Goal: Task Accomplishment & Management: Manage account settings

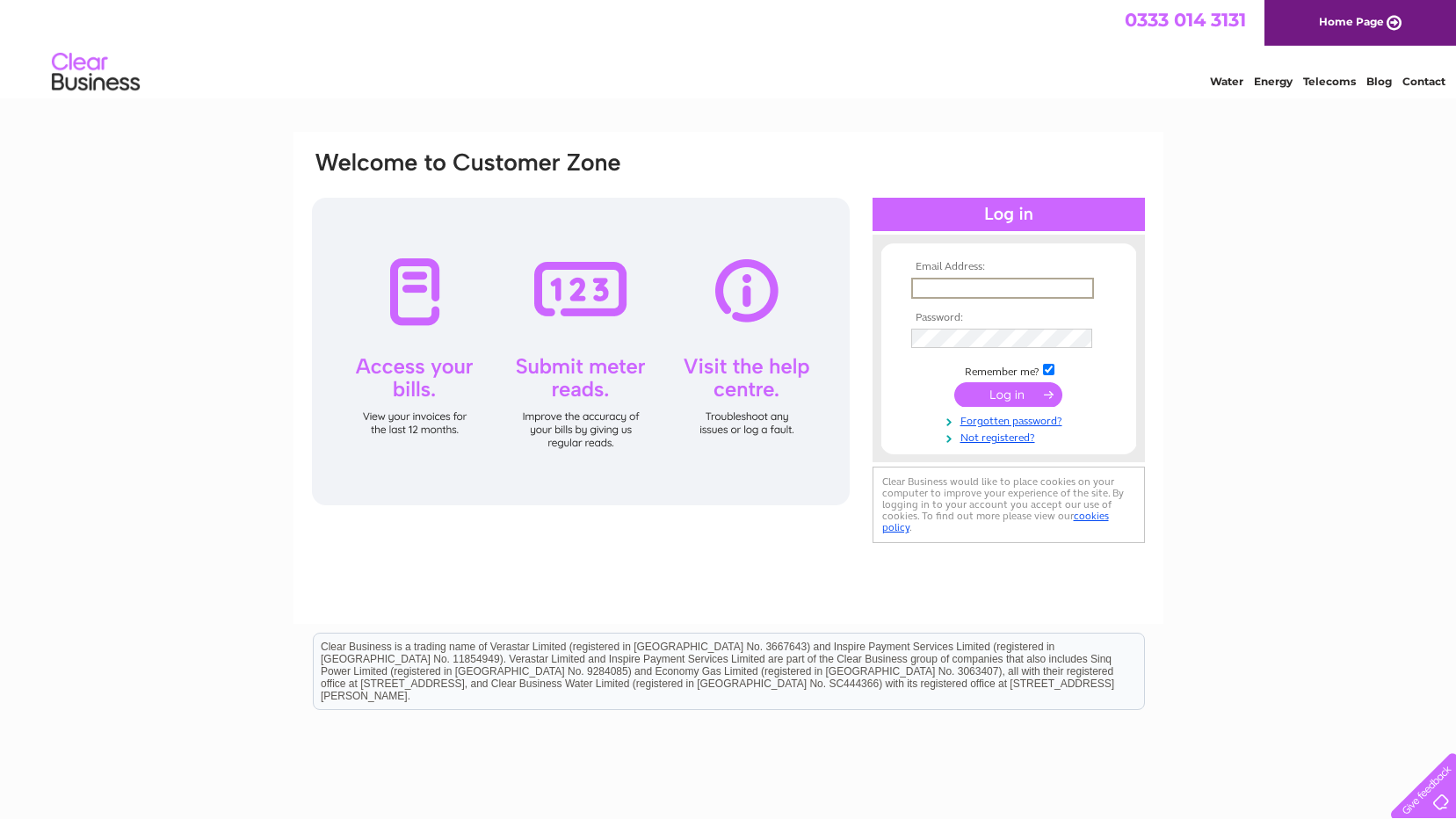
click at [968, 287] on input "text" at bounding box center [1003, 288] width 182 height 21
type input "caldwells@hotmail.co.uk"
click at [954, 382] on input "submit" at bounding box center [1008, 394] width 108 height 24
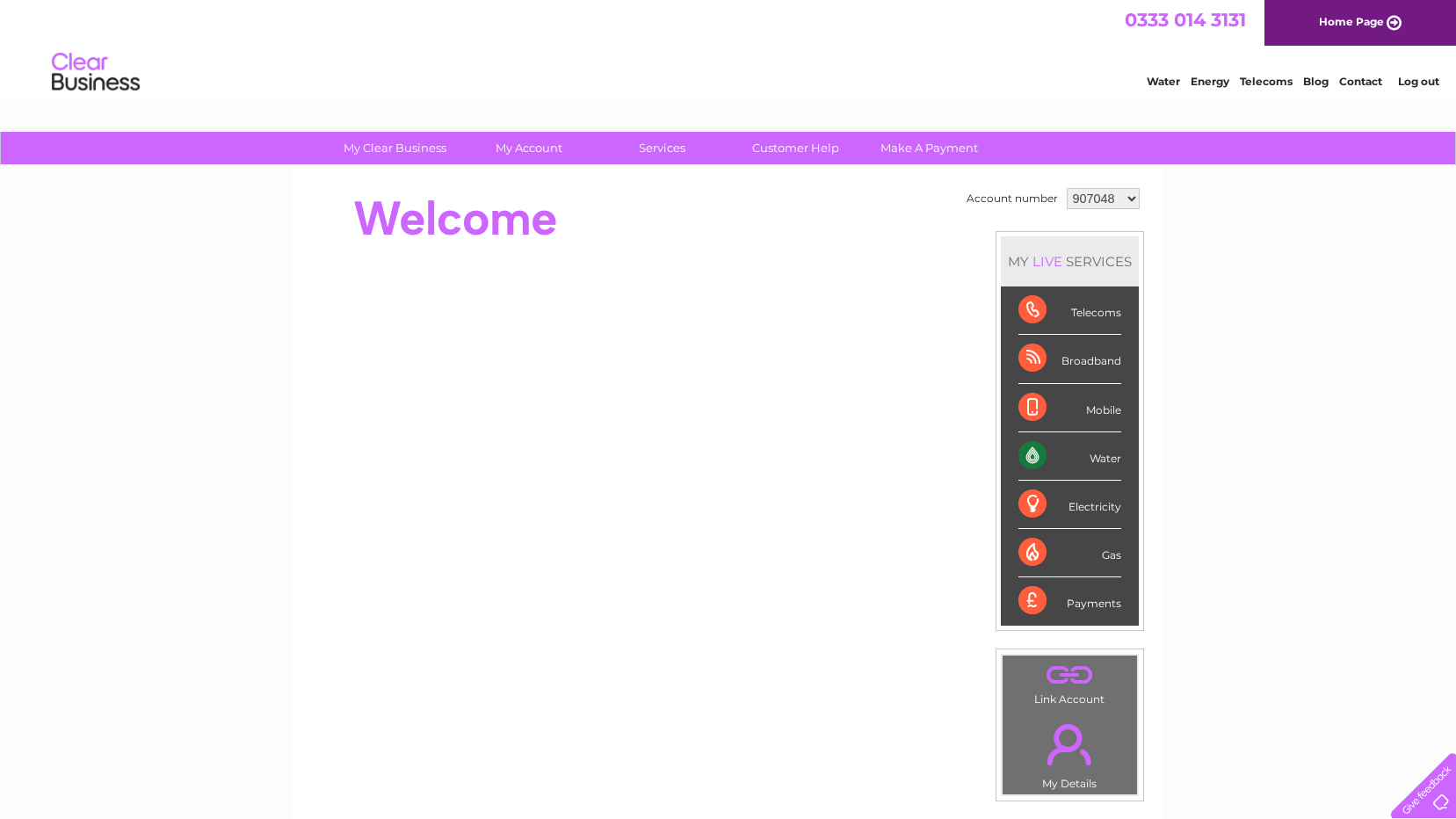
click at [1131, 192] on select "907048 977379 1102966" at bounding box center [1103, 199] width 73 height 21
select select "1102966"
click at [1067, 188] on select "907048 977379 1102966" at bounding box center [1103, 199] width 73 height 21
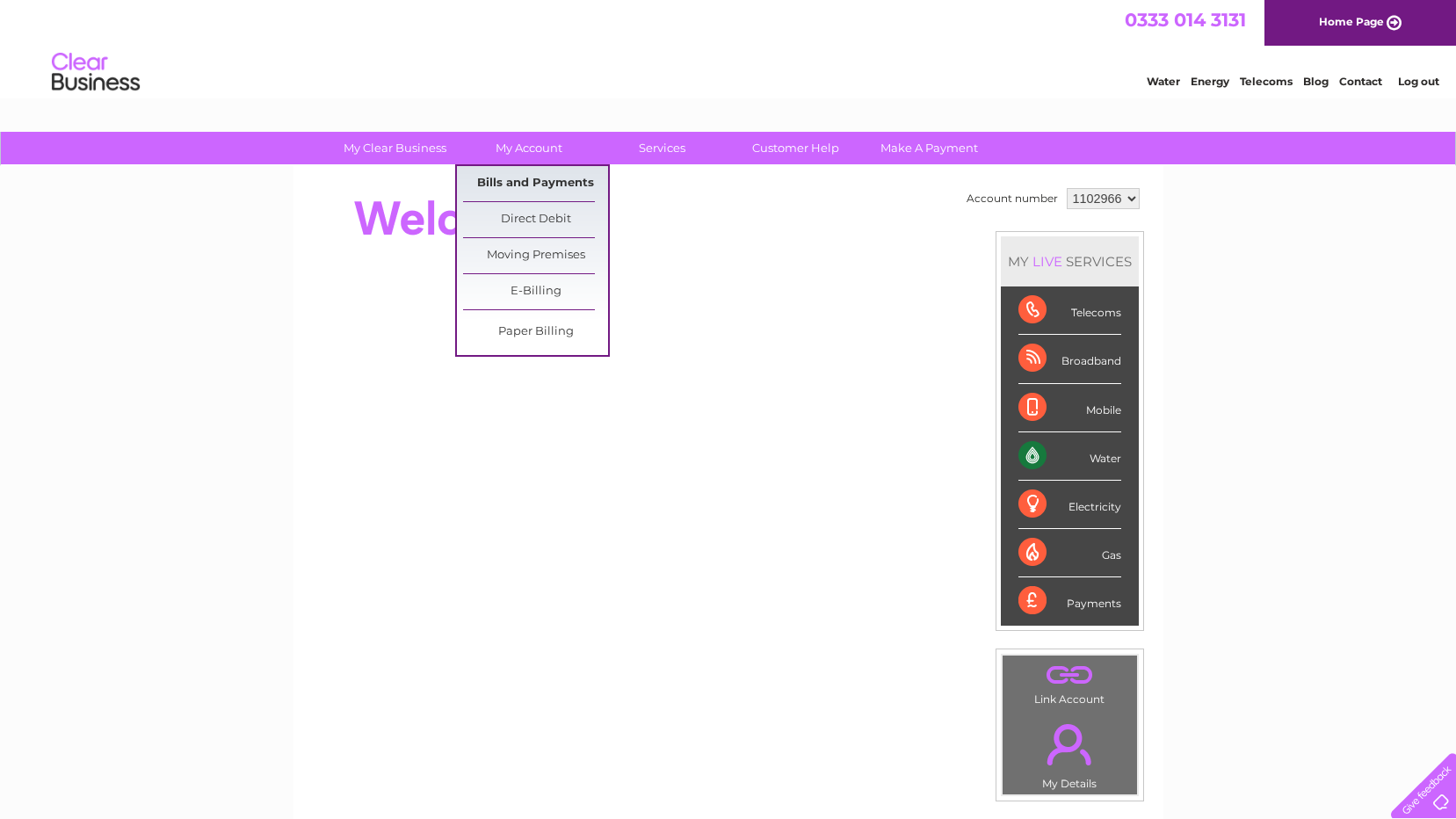
click at [543, 173] on link "Bills and Payments" at bounding box center [535, 183] width 146 height 35
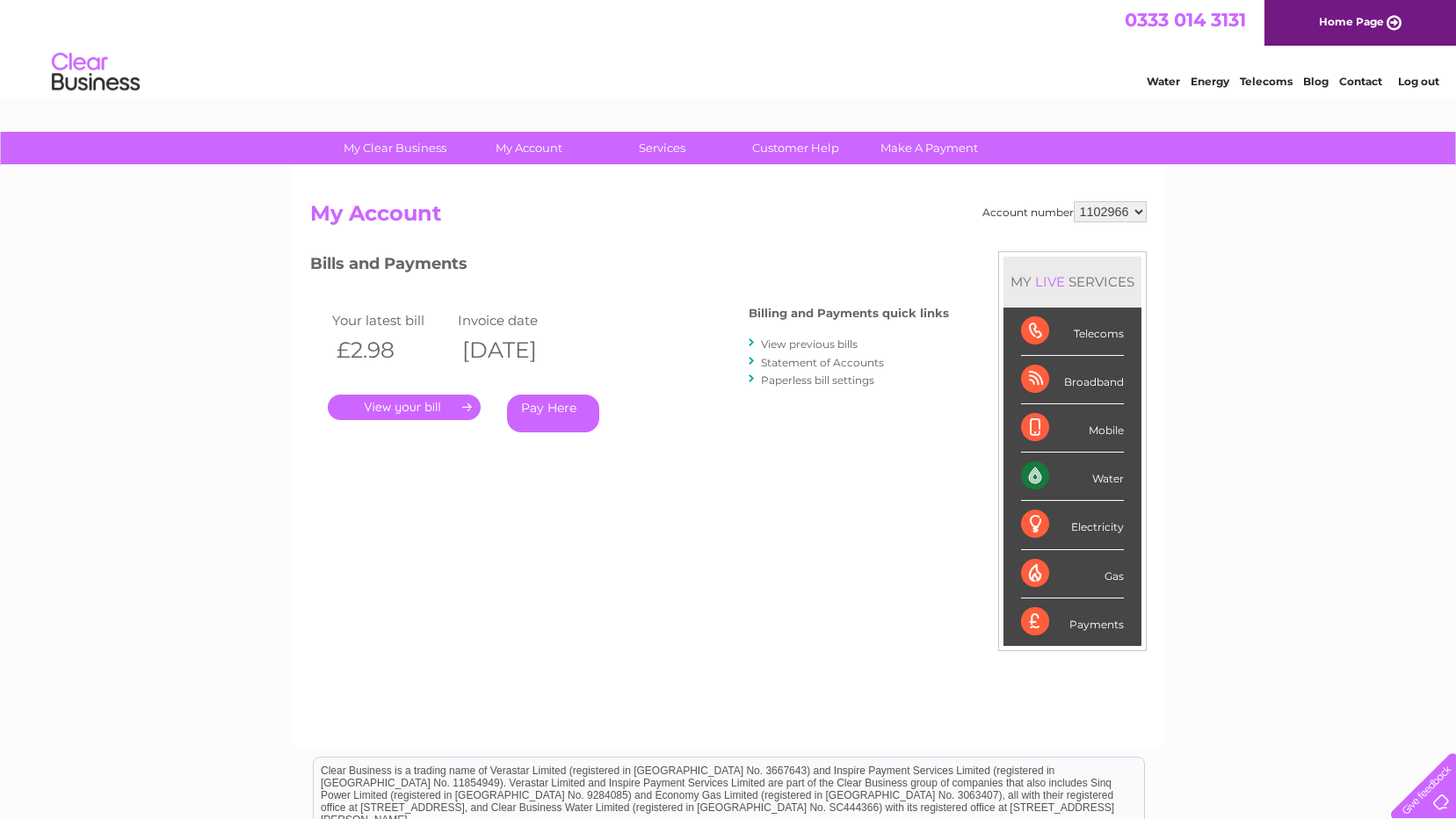
click at [388, 400] on link "." at bounding box center [404, 408] width 153 height 25
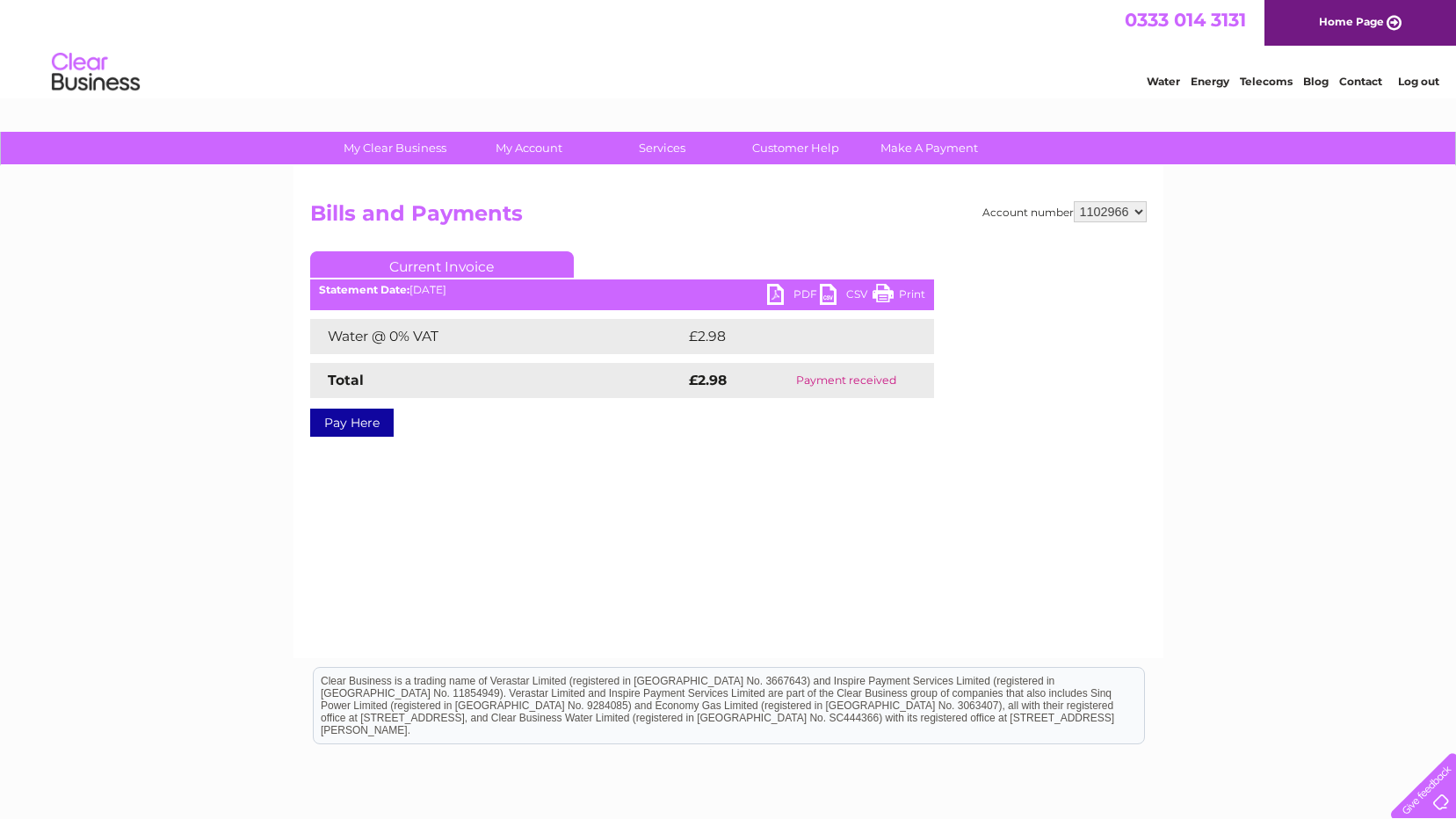
click at [785, 287] on link "PDF" at bounding box center [793, 297] width 52 height 25
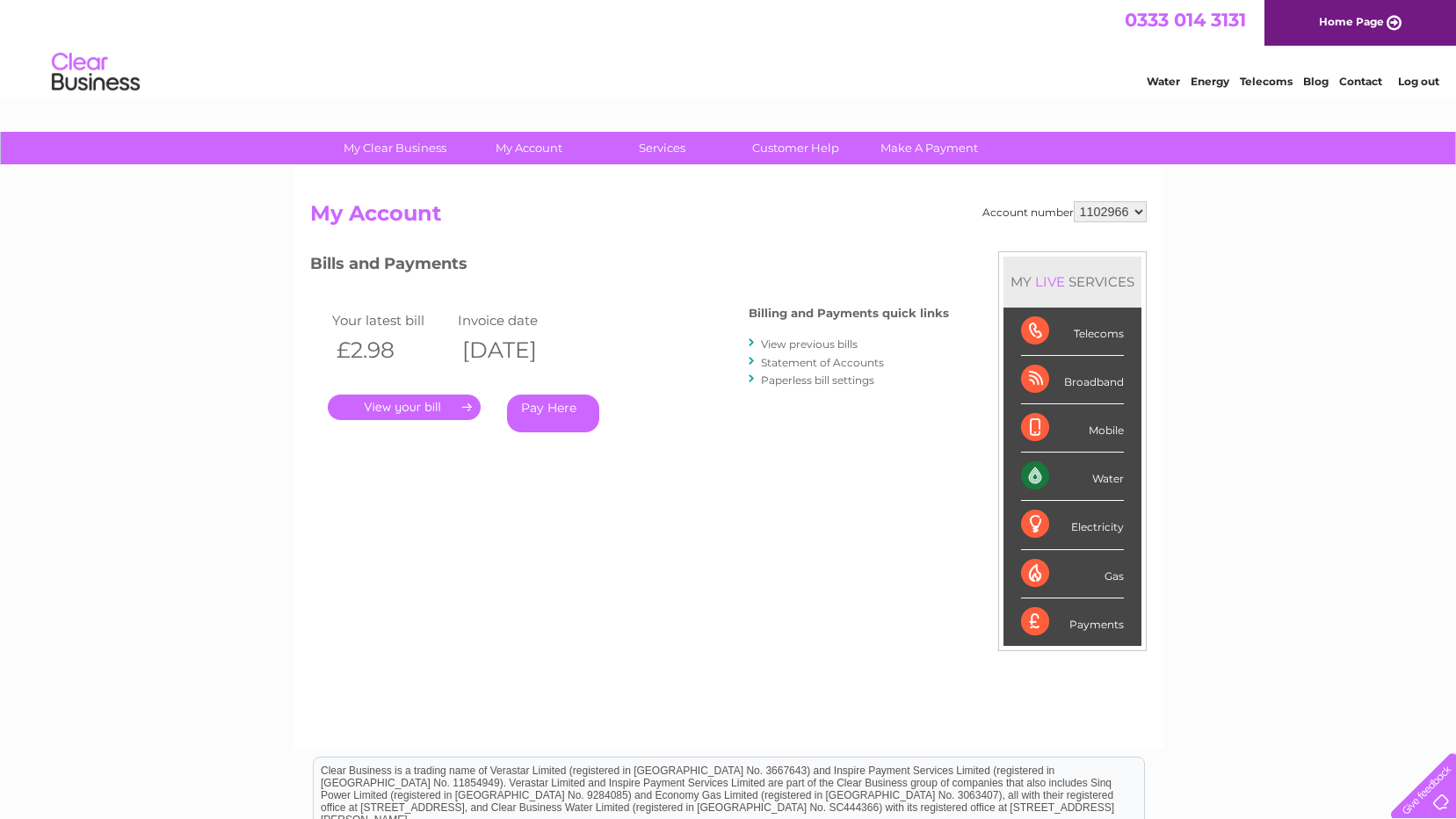
click at [787, 342] on link "View previous bills" at bounding box center [810, 344] width 97 height 14
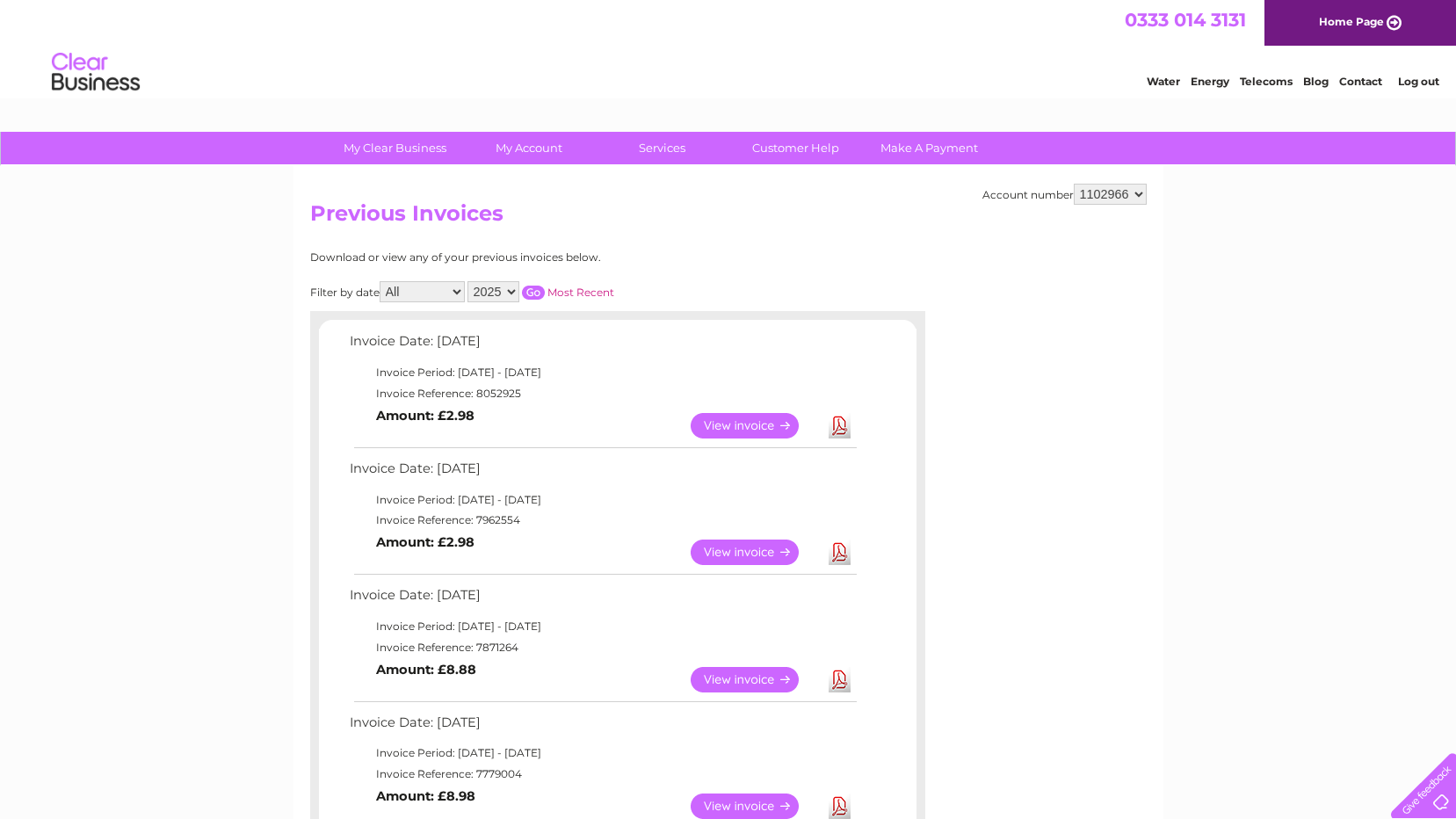
click at [744, 547] on link "View" at bounding box center [755, 552] width 129 height 25
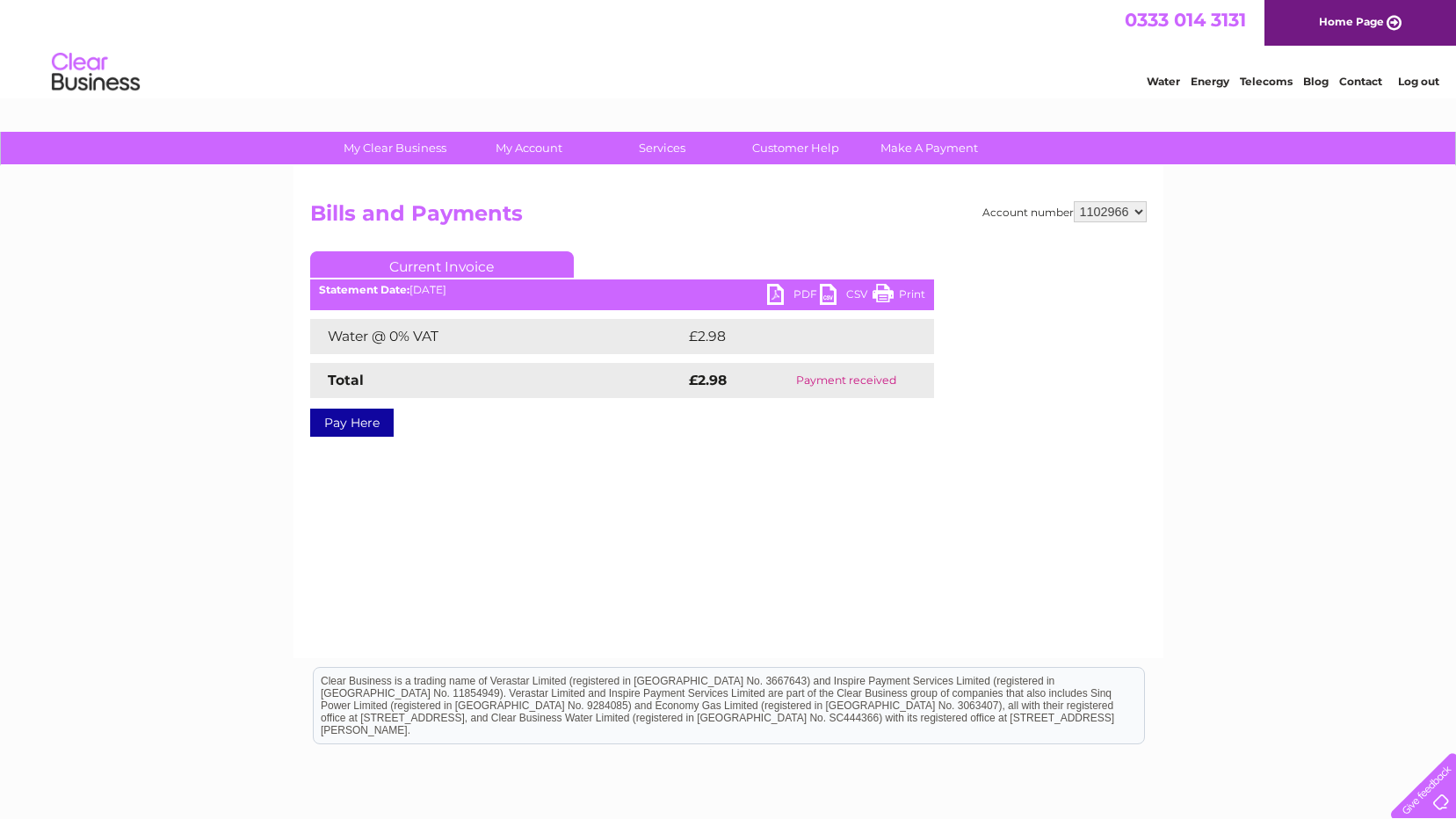
click at [800, 295] on link "PDF" at bounding box center [793, 297] width 52 height 25
click at [1415, 81] on link "Log out" at bounding box center [1419, 82] width 42 height 14
